Goal: Download file/media

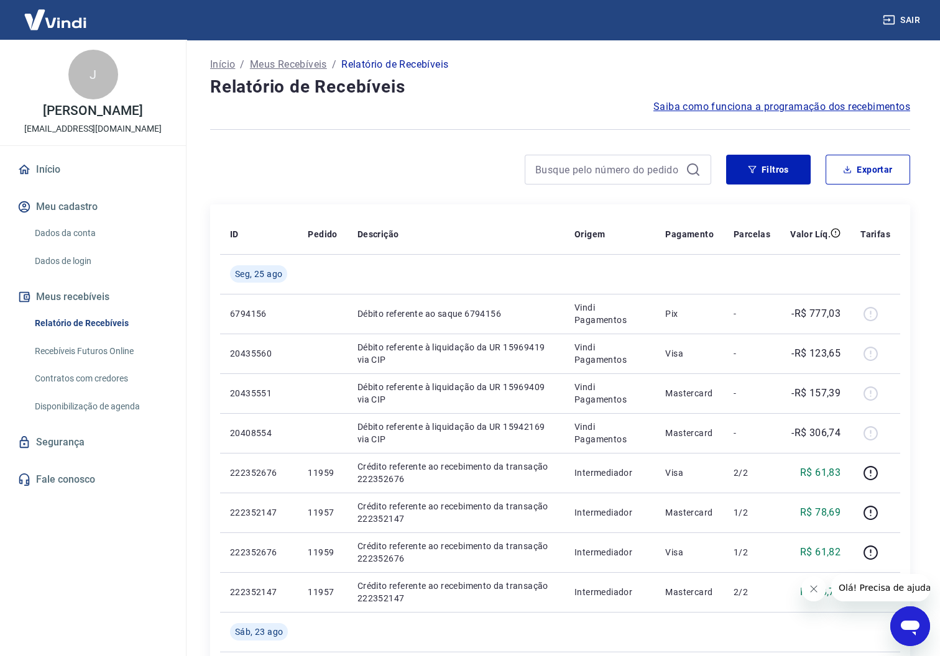
click at [109, 316] on link "Relatório de Recebíveis" at bounding box center [100, 323] width 141 height 25
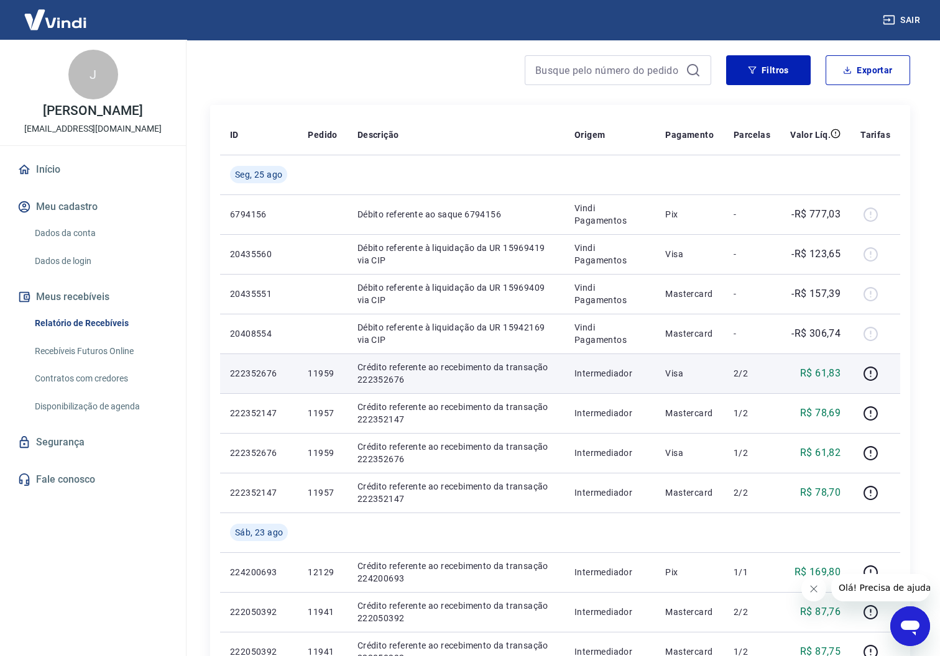
scroll to position [93, 0]
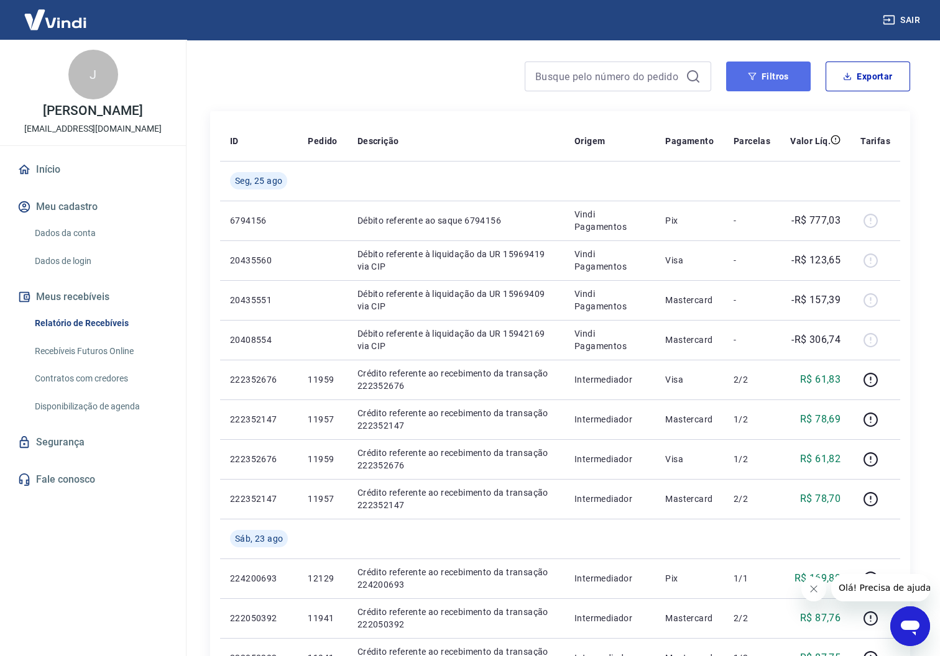
click at [768, 80] on button "Filtros" at bounding box center [768, 77] width 85 height 30
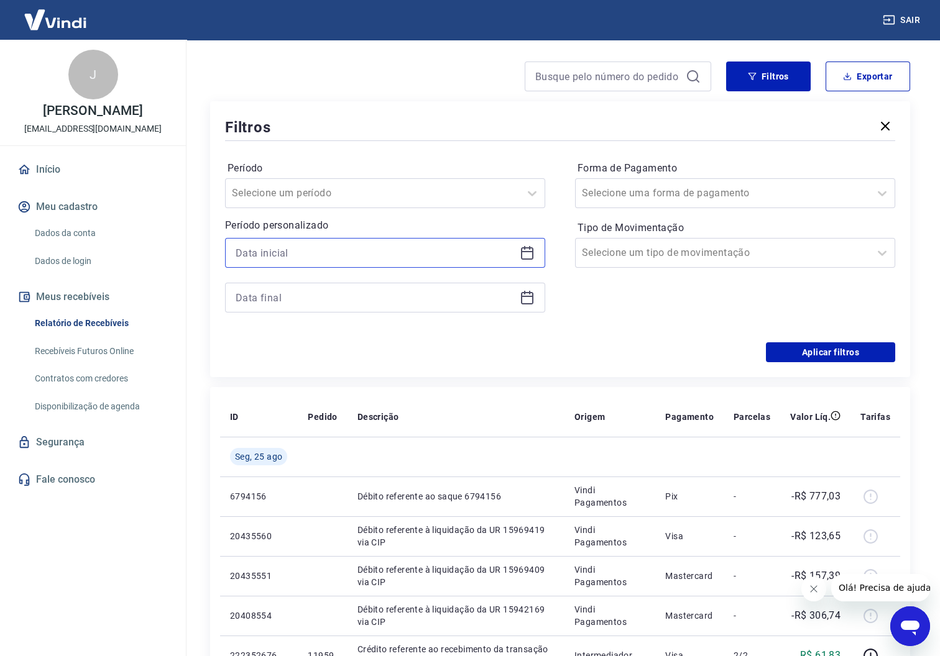
click at [428, 244] on input at bounding box center [375, 253] width 279 height 19
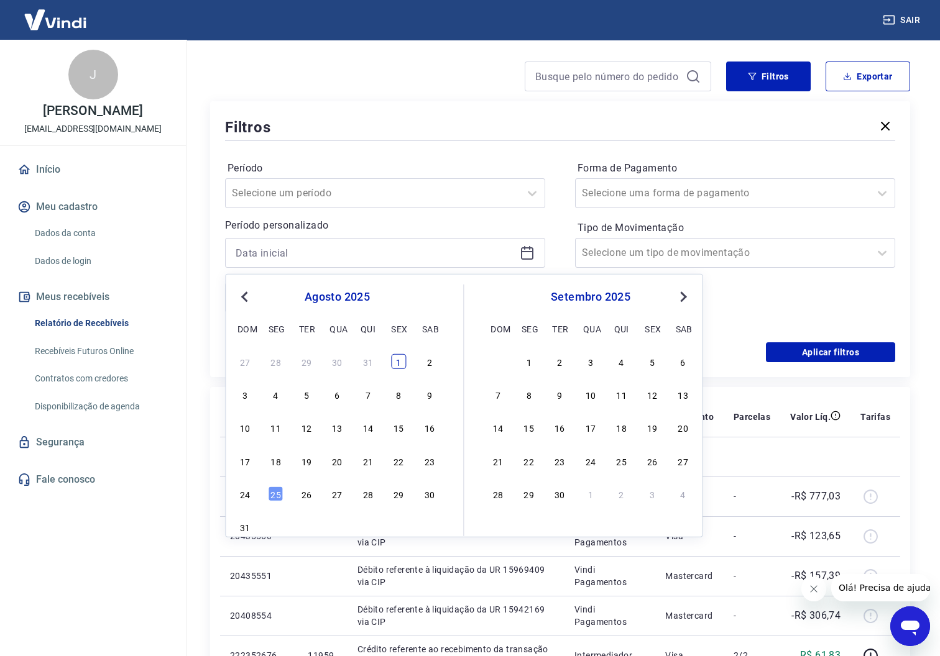
click at [400, 358] on div "1" at bounding box center [398, 361] width 15 height 15
type input "[DATE]"
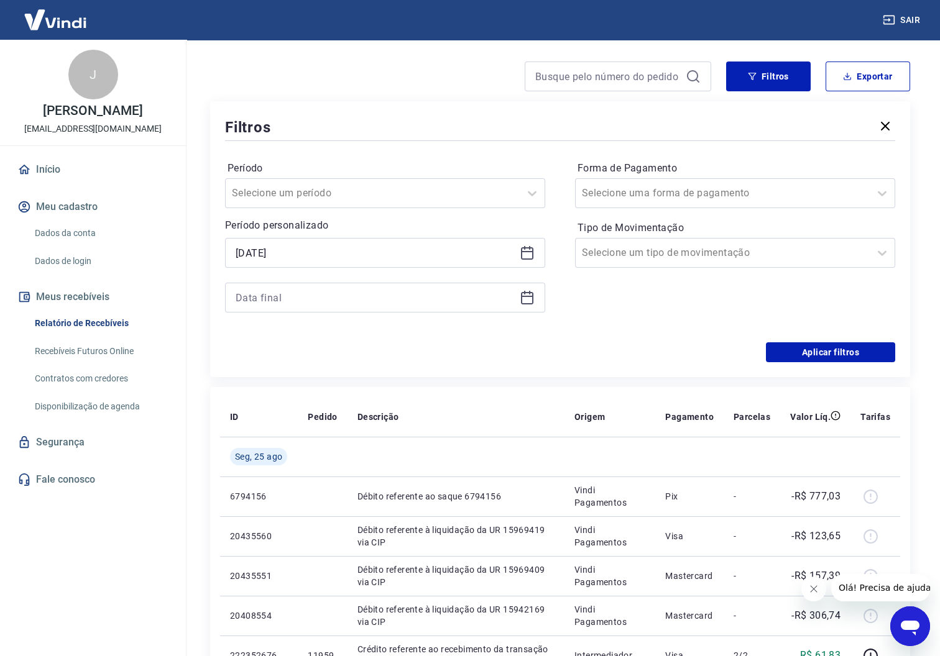
click at [524, 296] on icon at bounding box center [527, 297] width 15 height 15
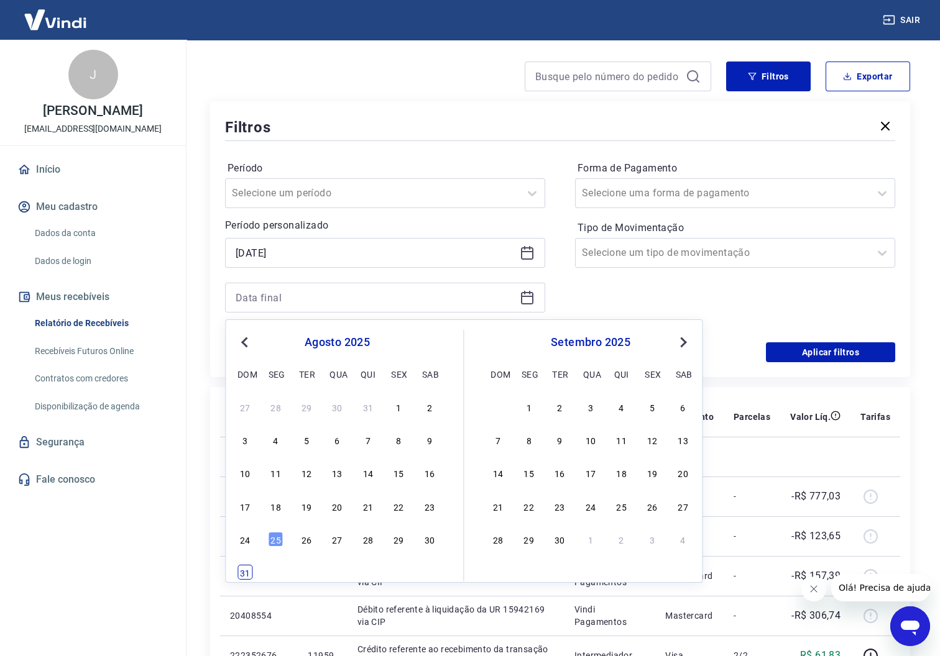
click at [249, 572] on div "31" at bounding box center [244, 572] width 15 height 15
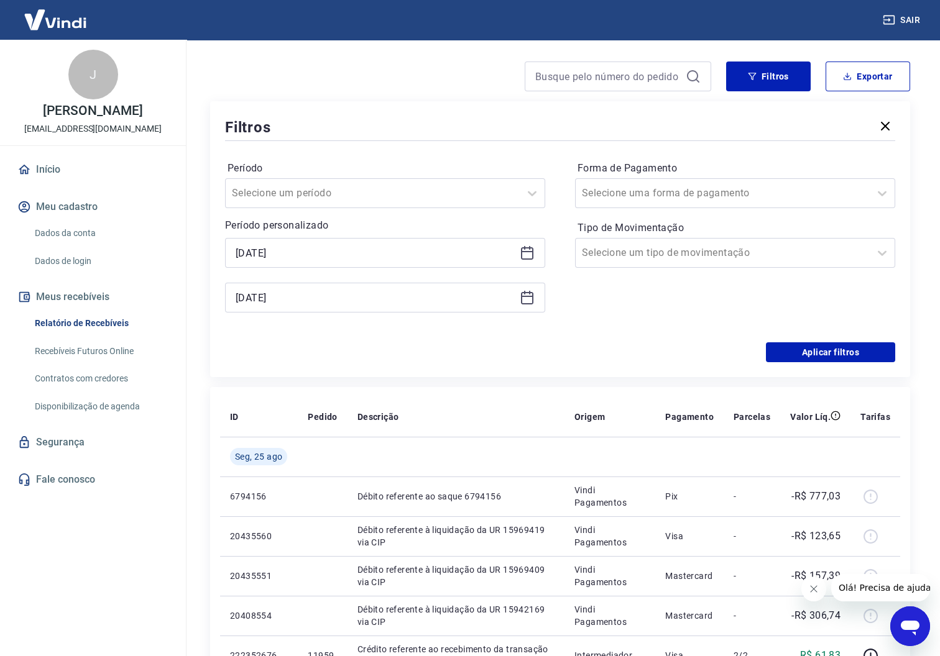
type input "[DATE]"
click at [799, 353] on button "Aplicar filtros" at bounding box center [830, 352] width 129 height 20
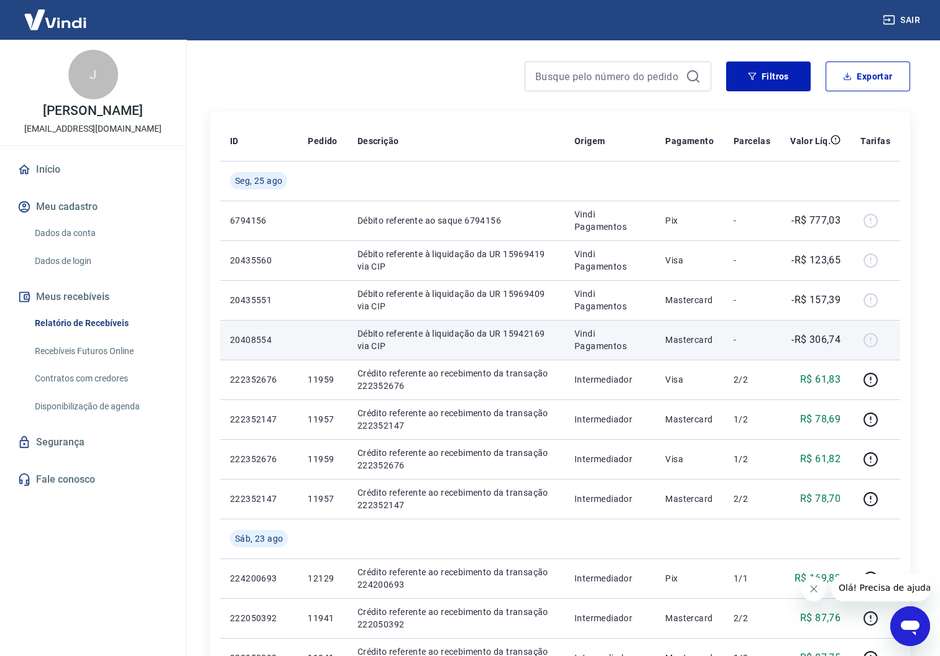
scroll to position [717, 0]
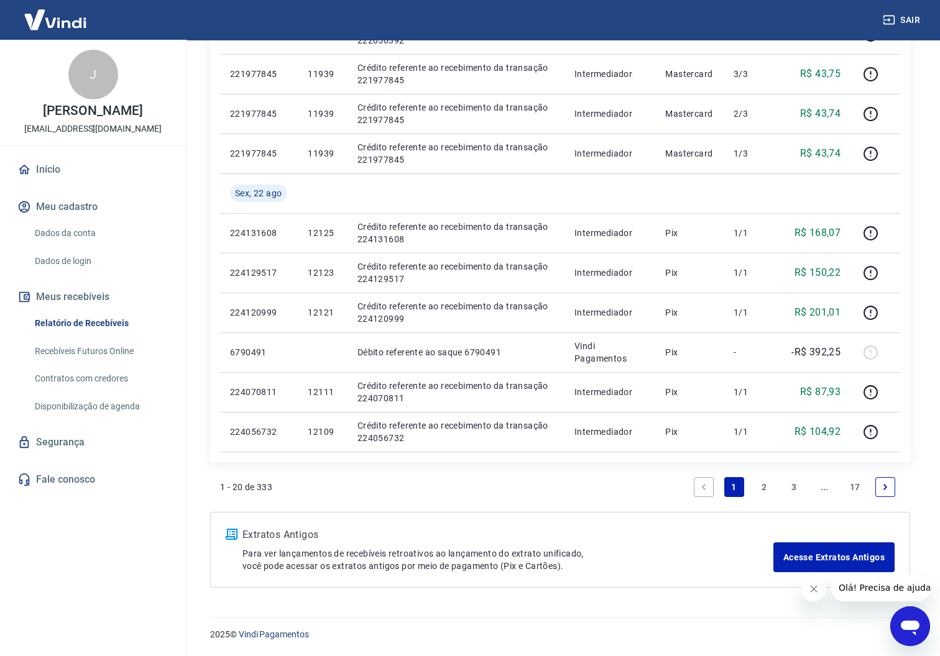
click at [860, 480] on link "17" at bounding box center [855, 487] width 21 height 20
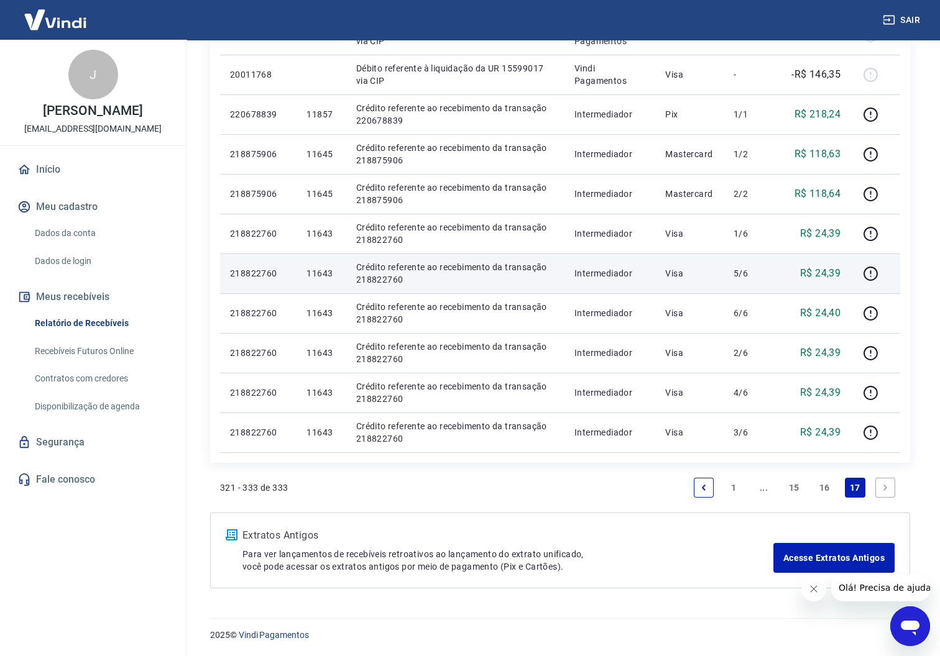
scroll to position [359, 0]
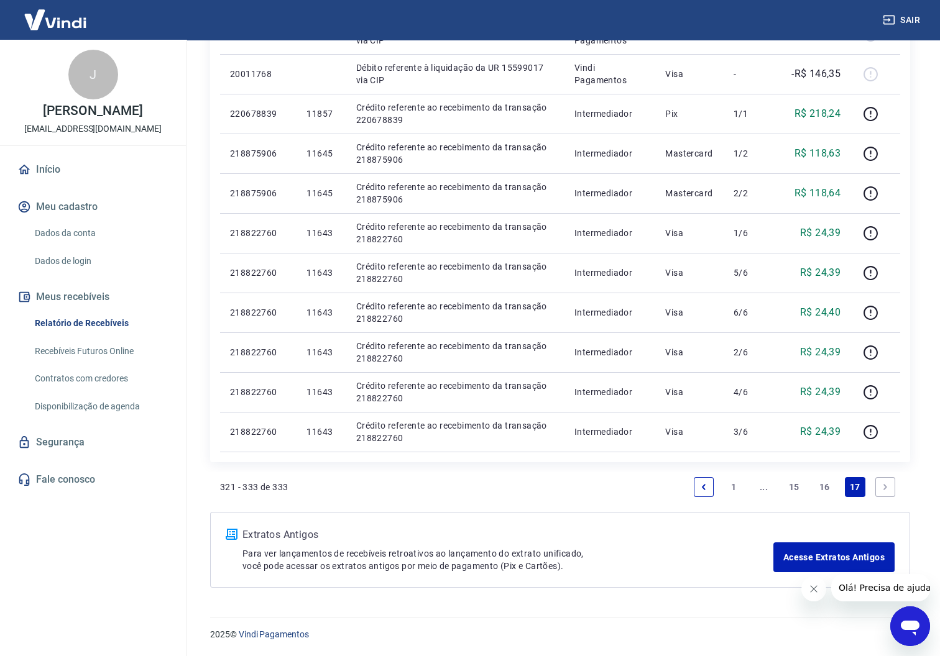
click at [729, 486] on link "1" at bounding box center [733, 487] width 20 height 20
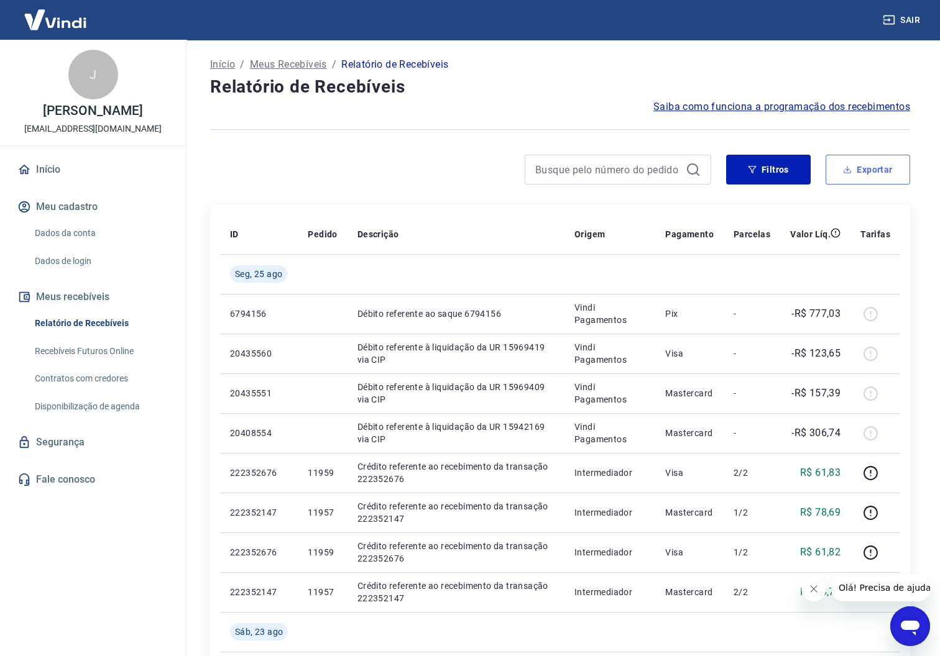
click at [862, 168] on button "Exportar" at bounding box center [867, 170] width 85 height 30
type input "[DATE]"
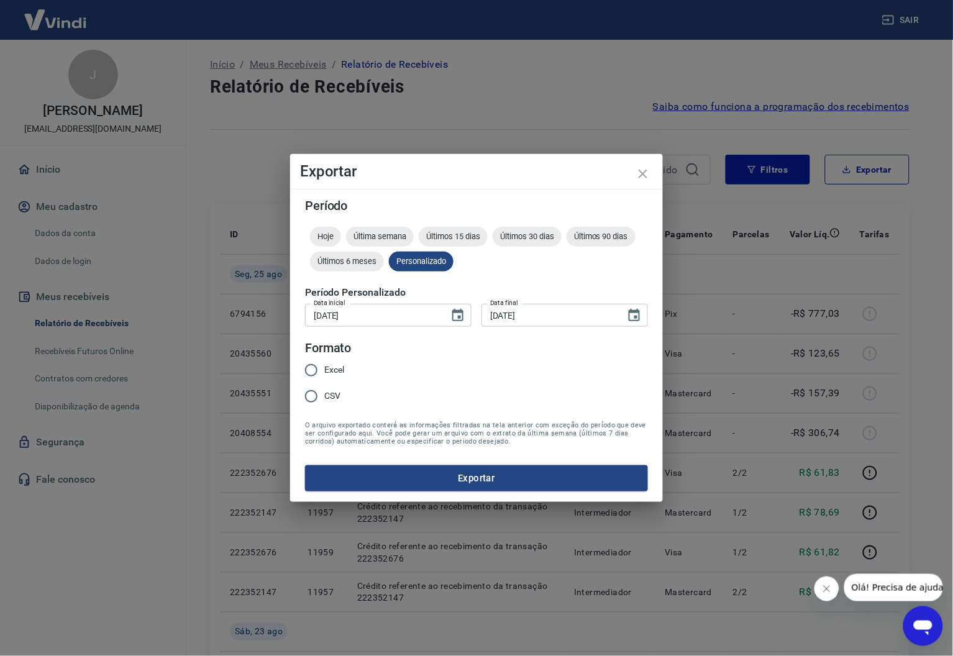
click at [333, 367] on span "Excel" at bounding box center [334, 370] width 20 height 13
click at [324, 367] on input "Excel" at bounding box center [311, 370] width 26 height 26
radio input "true"
click at [502, 475] on button "Exportar" at bounding box center [476, 479] width 343 height 26
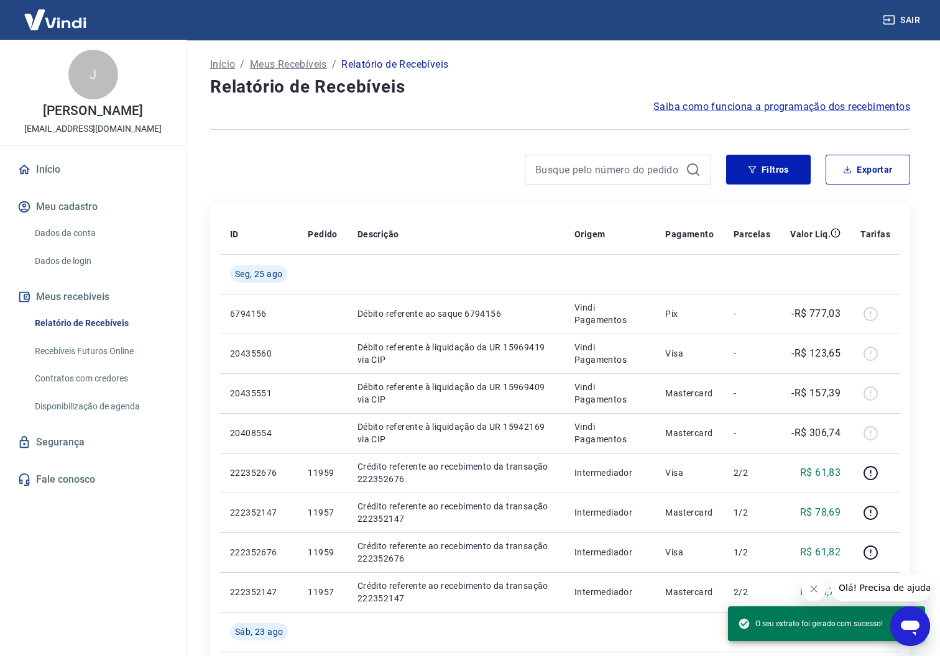
click at [105, 348] on link "Recebíveis Futuros Online" at bounding box center [100, 351] width 141 height 25
